Goal: Information Seeking & Learning: Learn about a topic

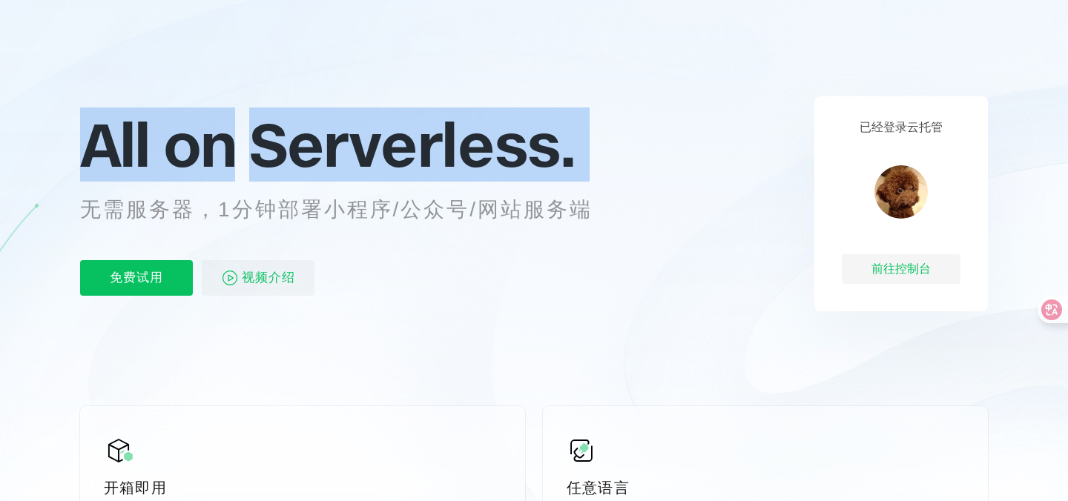
scroll to position [36, 0]
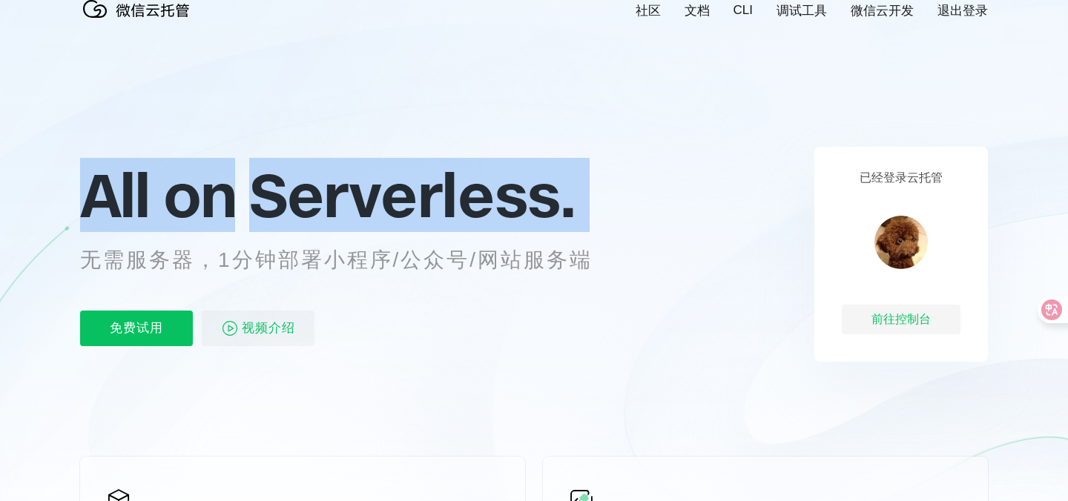
click at [191, 209] on span "All on" at bounding box center [157, 195] width 155 height 74
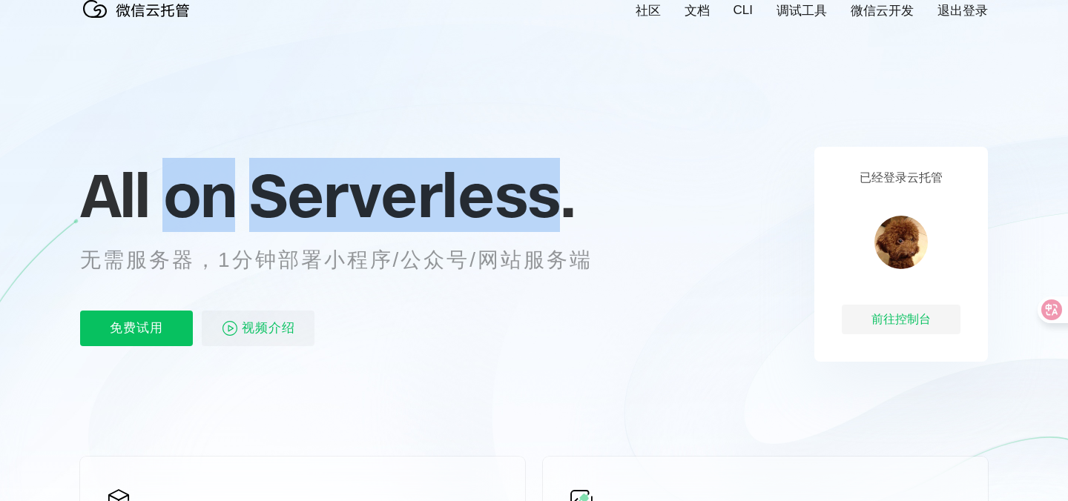
click at [191, 209] on span "All on" at bounding box center [157, 195] width 155 height 74
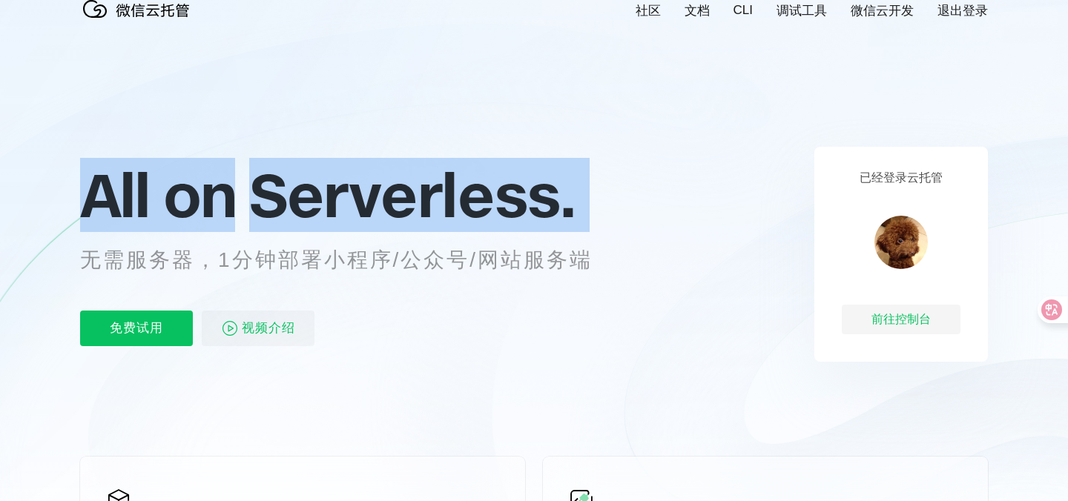
drag, startPoint x: 191, startPoint y: 209, endPoint x: 337, endPoint y: 211, distance: 146.1
click at [337, 211] on p "All on Serverless." at bounding box center [354, 194] width 549 height 65
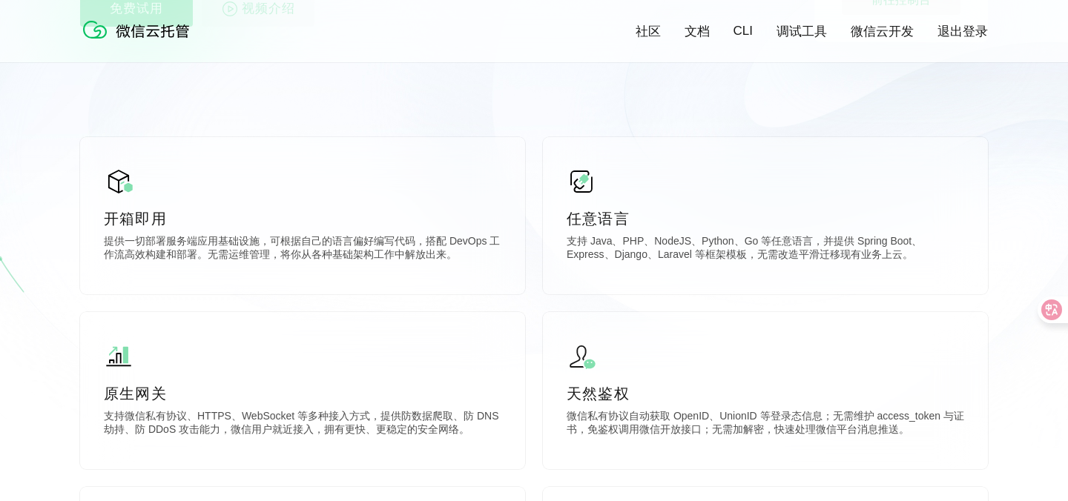
scroll to position [0, 0]
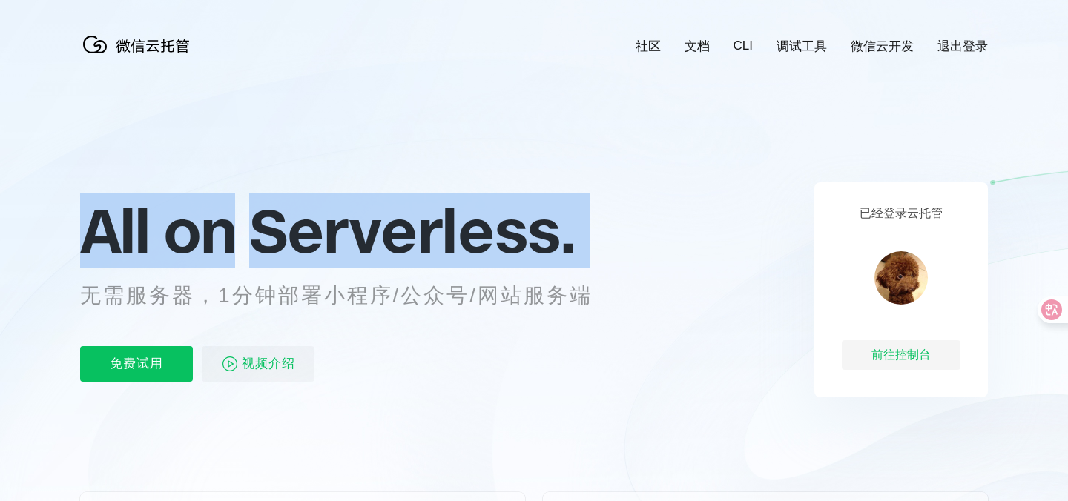
click at [372, 246] on span "Serverless." at bounding box center [412, 231] width 326 height 74
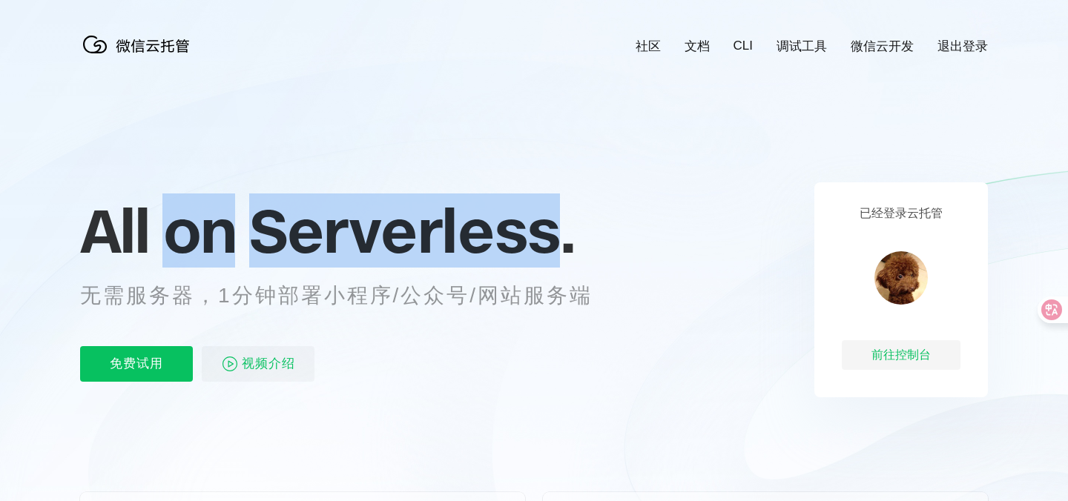
click at [372, 246] on span "Serverless." at bounding box center [412, 231] width 326 height 74
click at [370, 246] on span "Serverless." at bounding box center [412, 231] width 326 height 74
drag, startPoint x: 258, startPoint y: 233, endPoint x: 563, endPoint y: 240, distance: 304.9
click at [563, 240] on span "Serverless." at bounding box center [412, 231] width 326 height 74
